Goal: Task Accomplishment & Management: Manage account settings

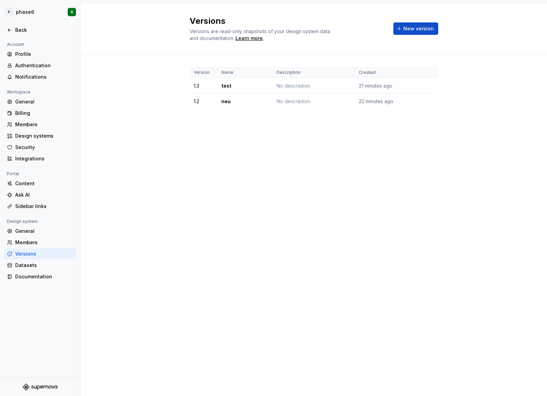
click at [137, 157] on div "Versions Versions are read-only snapshots of your design system data and docume…" at bounding box center [313, 199] width 466 height 393
click at [23, 14] on html "P phase6 R Back Account Profile Authentication Notifications Workspace General …" at bounding box center [273, 198] width 547 height 396
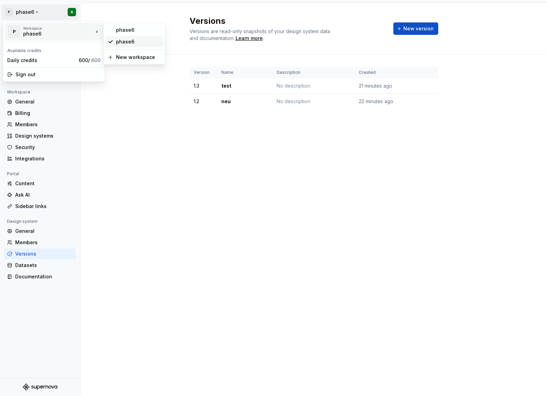
click at [130, 38] on div "phase6" at bounding box center [138, 41] width 45 height 7
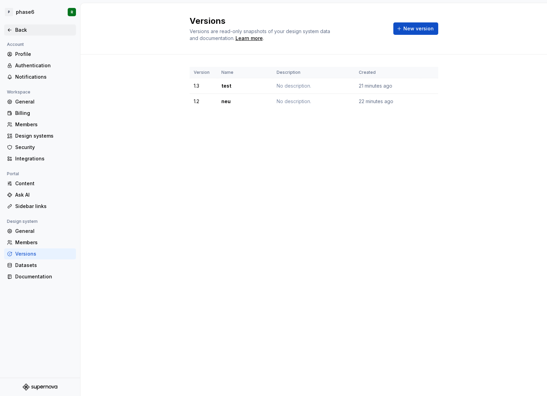
click at [10, 31] on icon at bounding box center [10, 30] width 6 height 6
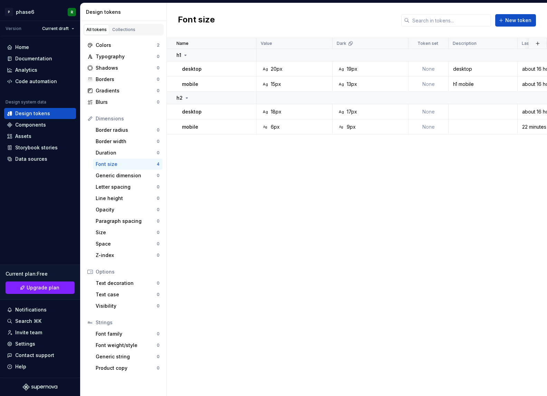
click at [265, 211] on div "Name Value Dark Token set Description Last updated h1 desktop Ag 20px Ag 19px N…" at bounding box center [357, 217] width 380 height 358
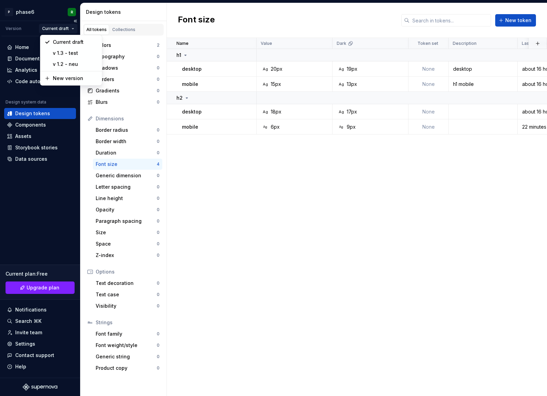
click at [68, 29] on html "P phase6 R Version Current draft Home Documentation Analytics Code automation D…" at bounding box center [273, 198] width 547 height 396
click at [62, 79] on div "New version" at bounding box center [75, 78] width 45 height 7
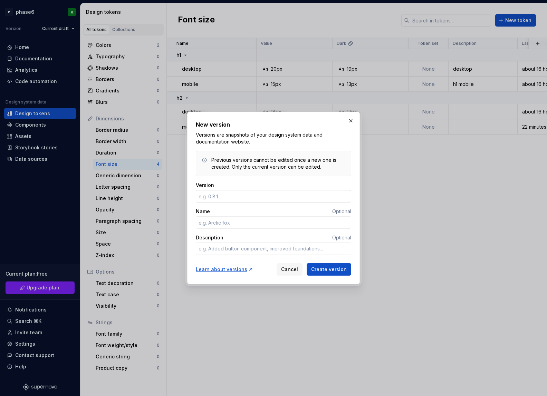
click at [236, 197] on input "Version" at bounding box center [273, 196] width 155 height 12
type input "1"
type textarea "*"
type input "1.4"
type textarea "*"
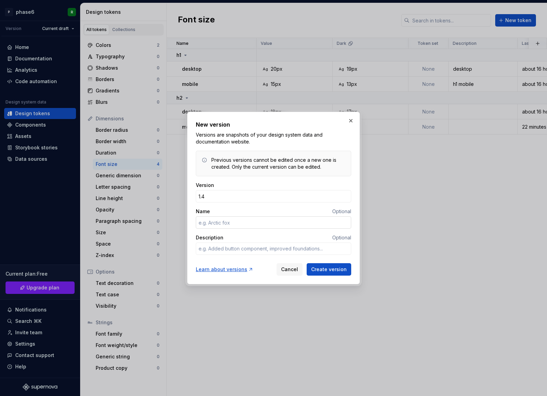
click at [229, 225] on input "Name" at bounding box center [273, 222] width 155 height 12
type input "f"
type textarea "*"
type input "fwefew"
click at [339, 278] on div "New version Versions are snapshots of your design system data and documentation…" at bounding box center [273, 198] width 173 height 173
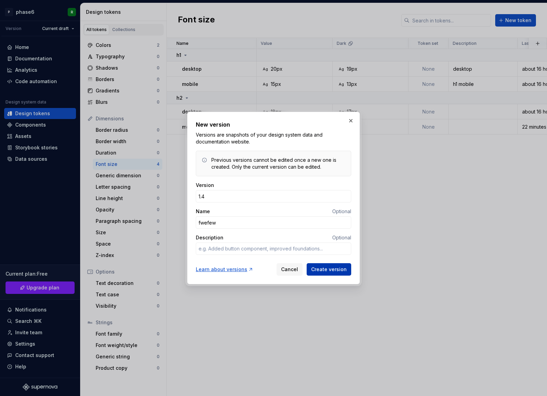
click at [339, 275] on button "Create version" at bounding box center [328, 269] width 45 height 12
type textarea "*"
